Goal: Use online tool/utility: Use online tool/utility

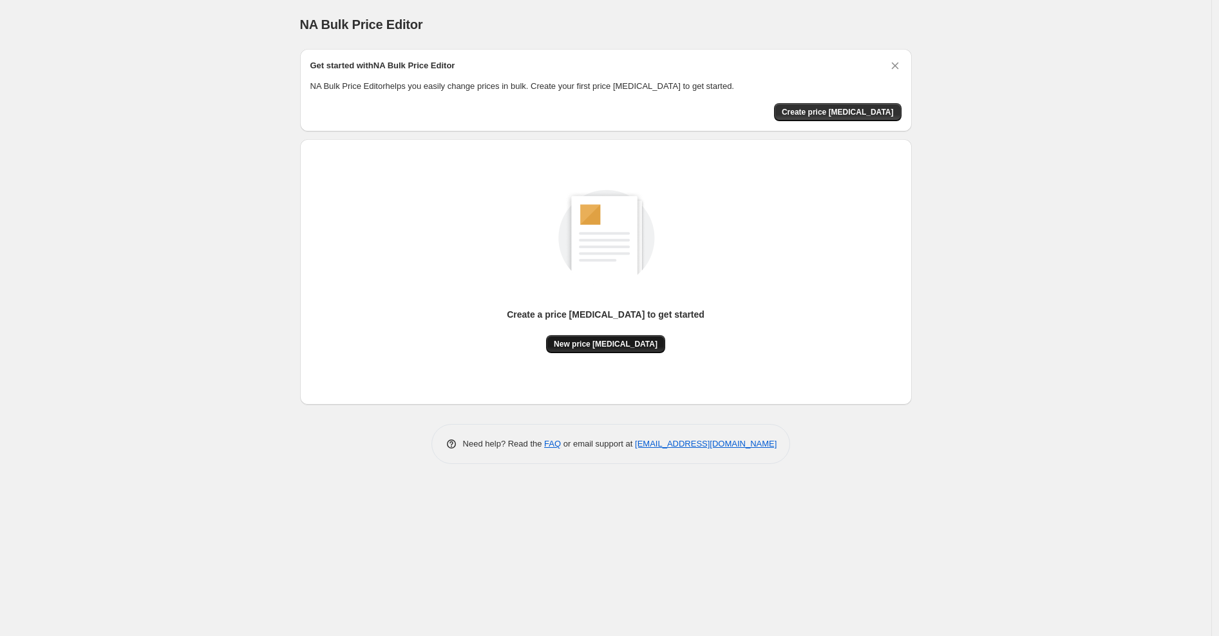
click at [603, 339] on span "New price [MEDICAL_DATA]" at bounding box center [606, 344] width 104 height 10
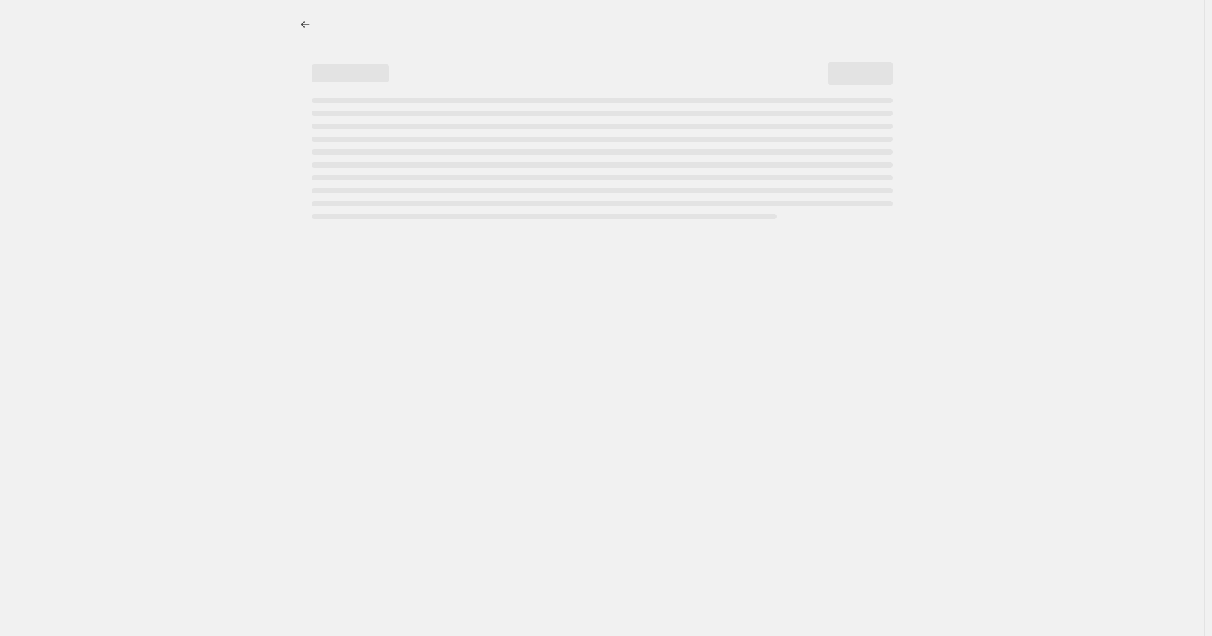
select select "percentage"
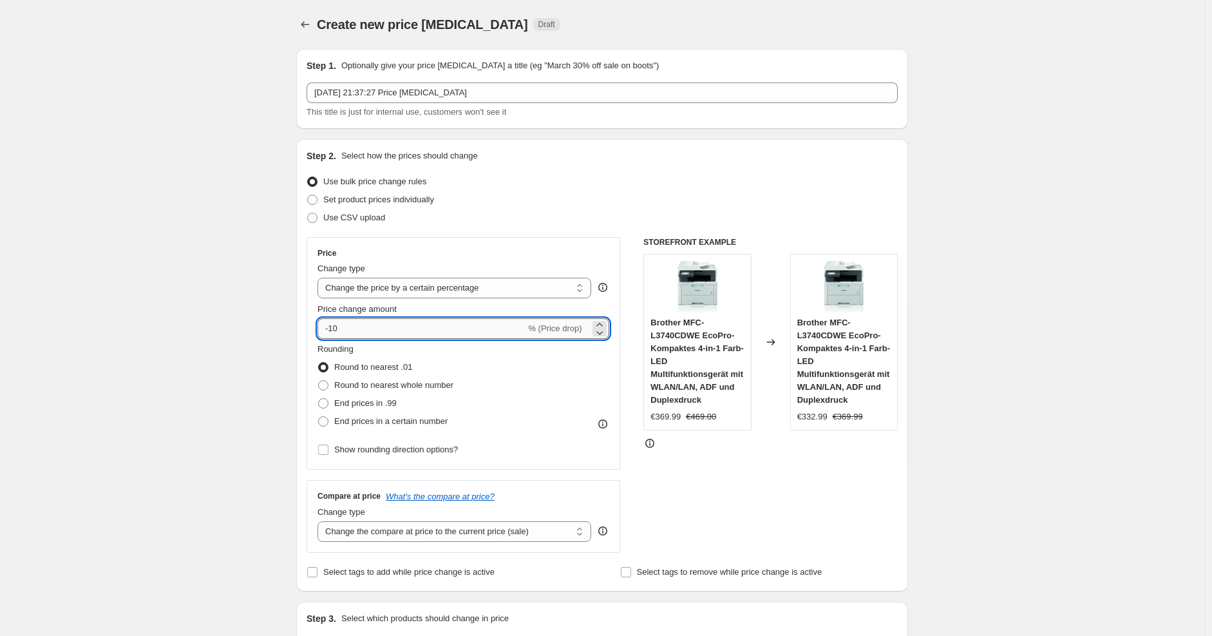
click at [441, 325] on input "-10" at bounding box center [422, 328] width 208 height 21
type input "-1"
type input "-25"
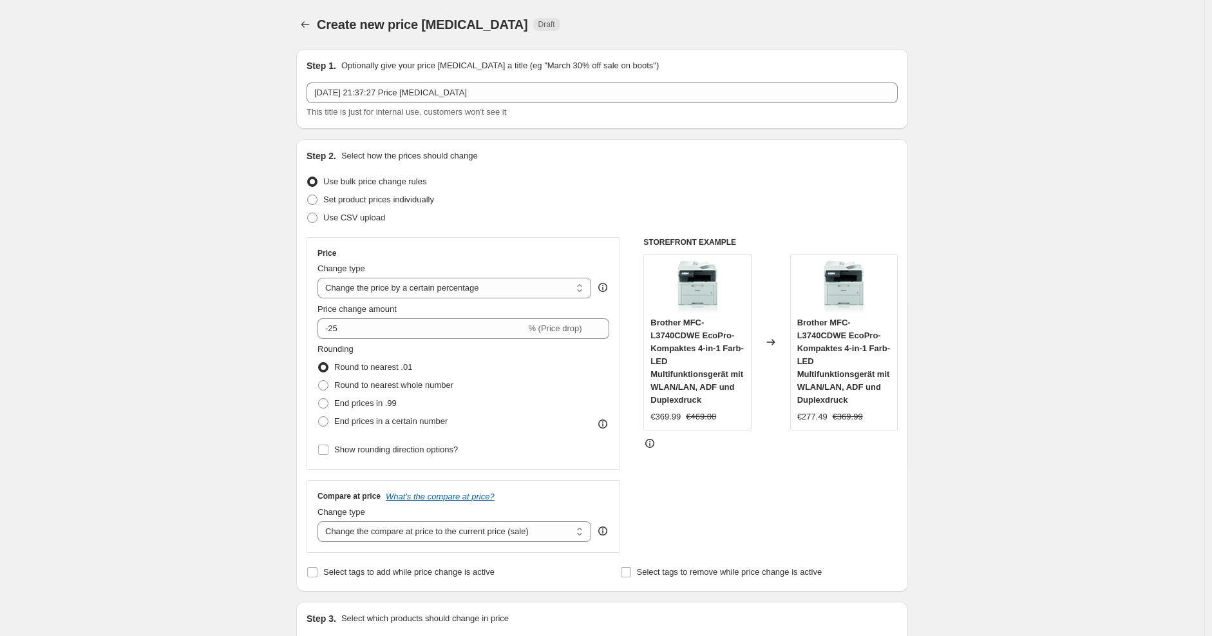
click at [580, 246] on div "Price Change type Change the price to a certain amount Change the price by a ce…" at bounding box center [464, 353] width 314 height 232
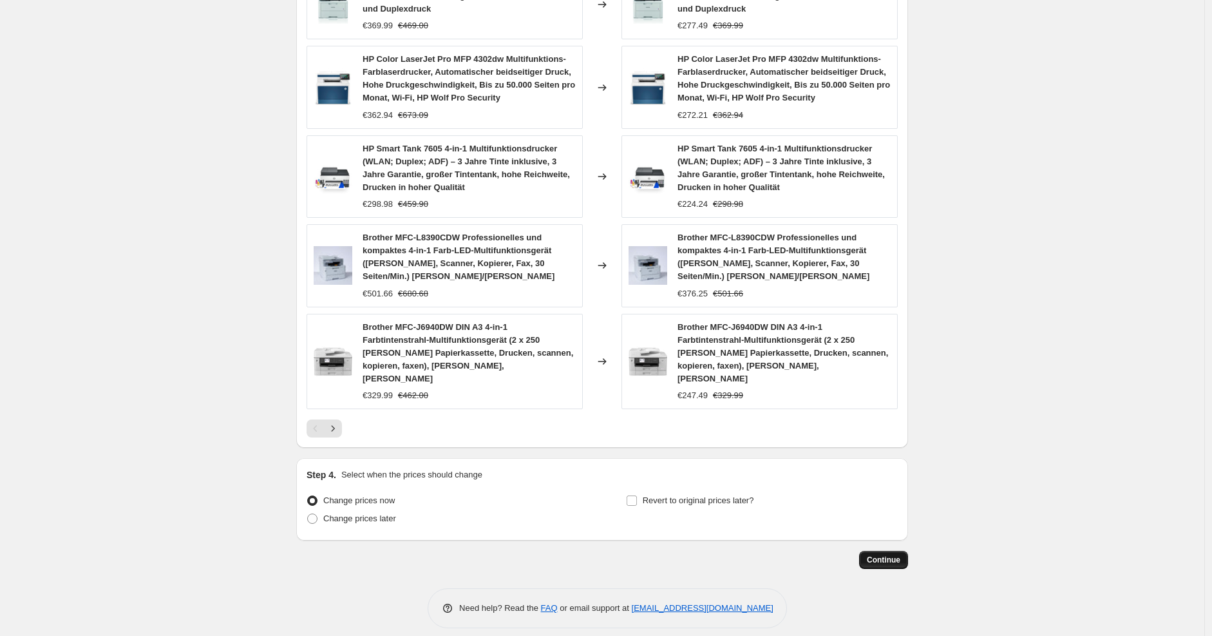
drag, startPoint x: 890, startPoint y: 537, endPoint x: 892, endPoint y: 545, distance: 8.0
click at [892, 555] on span "Continue" at bounding box center [883, 560] width 33 height 10
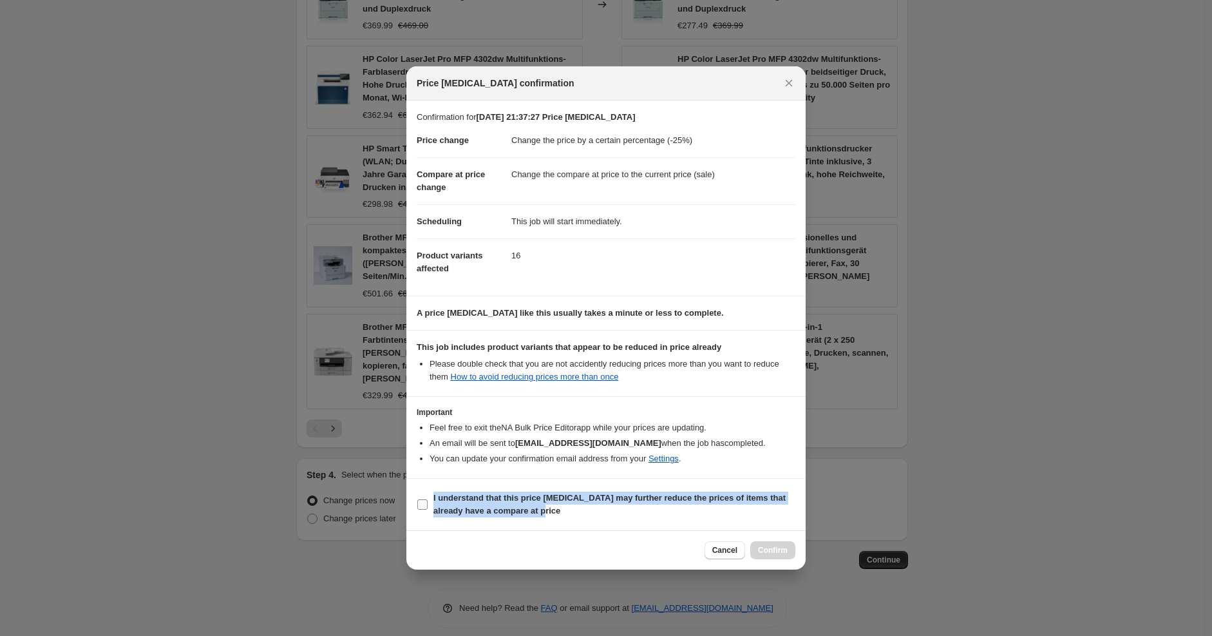
drag, startPoint x: 654, startPoint y: 489, endPoint x: 659, endPoint y: 514, distance: 25.5
click at [659, 514] on label "I understand that this price [MEDICAL_DATA] may further reduce the prices of it…" at bounding box center [606, 504] width 379 height 31
click at [659, 515] on span "I understand that this price [MEDICAL_DATA] may further reduce the prices of it…" at bounding box center [614, 504] width 362 height 26
click at [428, 509] on input "I understand that this price [MEDICAL_DATA] may further reduce the prices of it…" at bounding box center [422, 504] width 10 height 10
checkbox input "true"
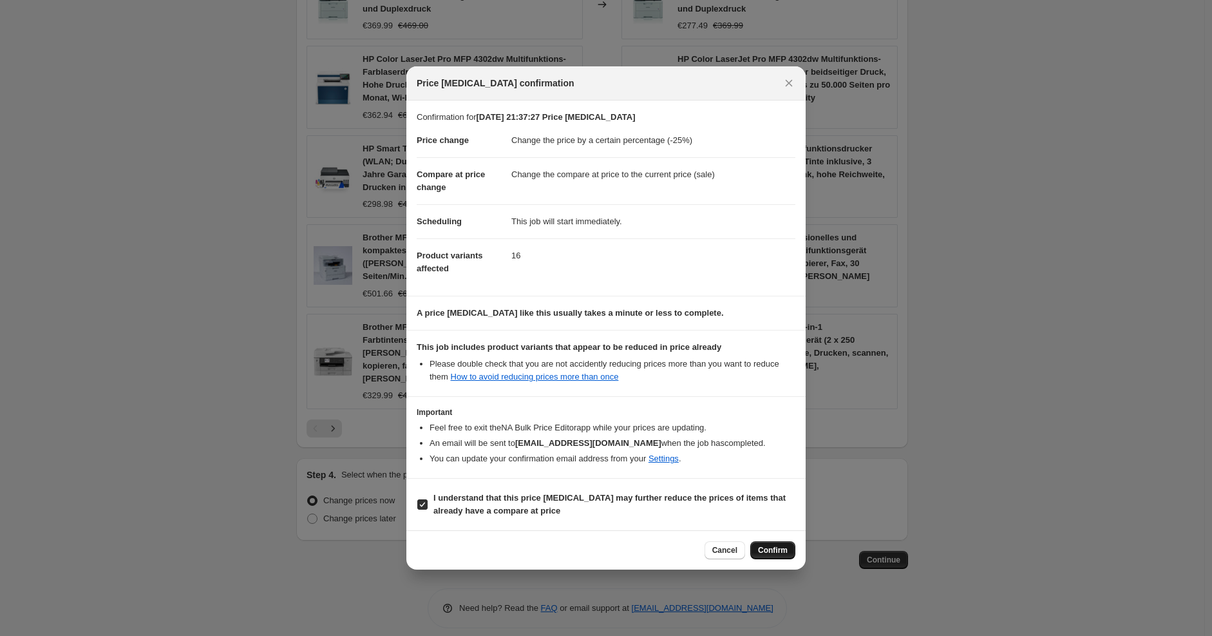
click at [759, 547] on span "Confirm" at bounding box center [773, 550] width 30 height 10
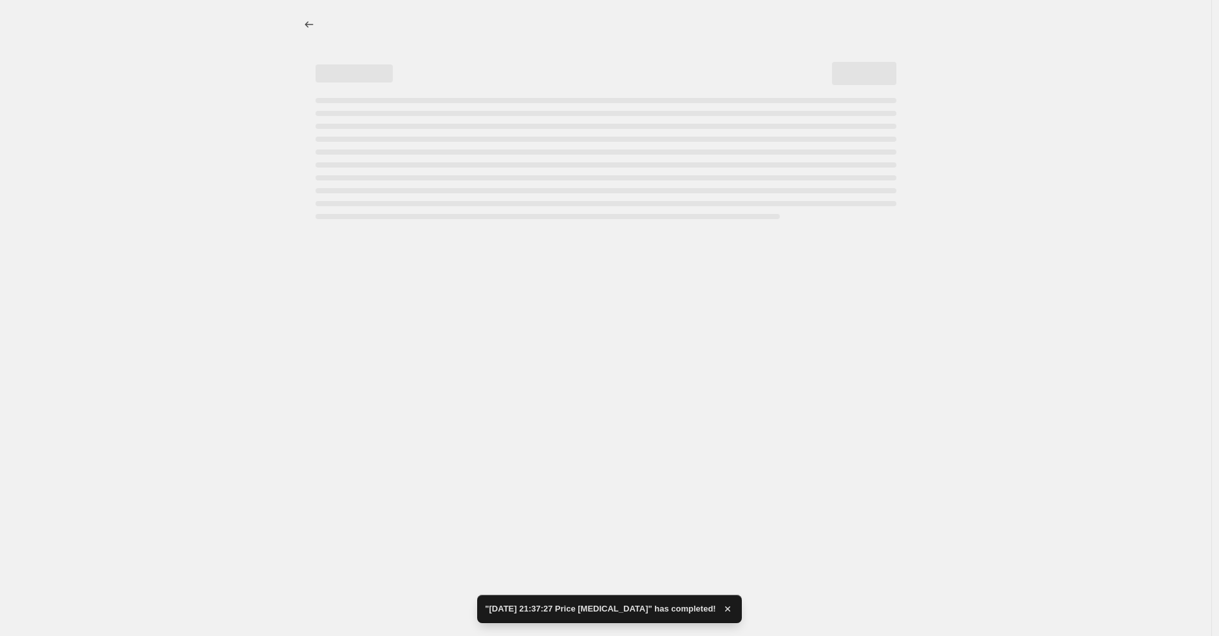
select select "percentage"
